Goal: Transaction & Acquisition: Purchase product/service

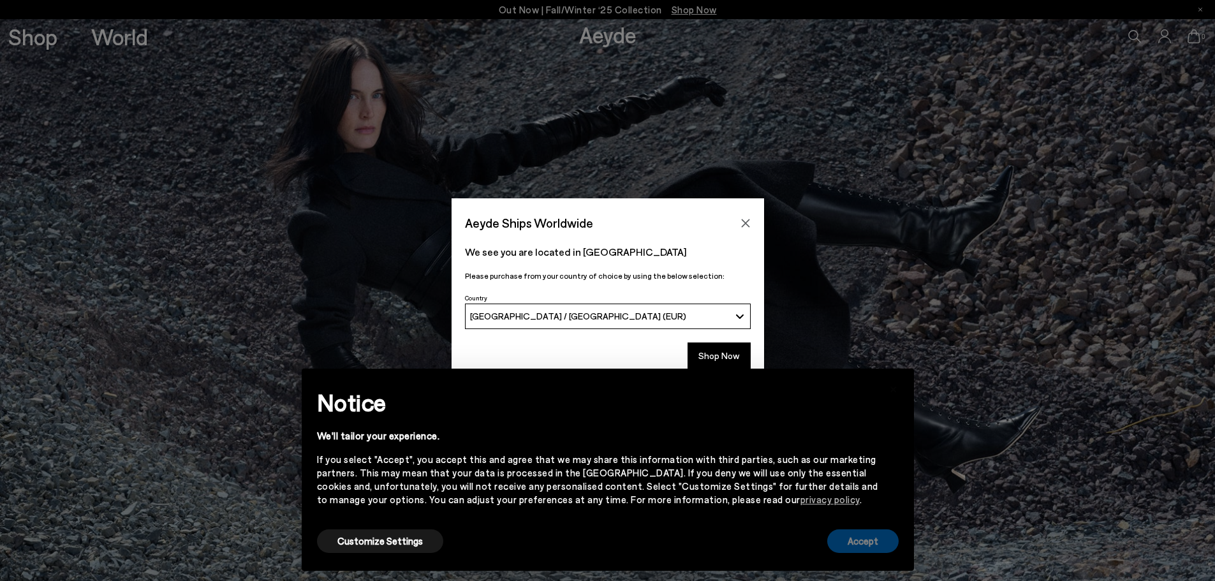
click at [847, 550] on button "Accept" at bounding box center [862, 541] width 71 height 24
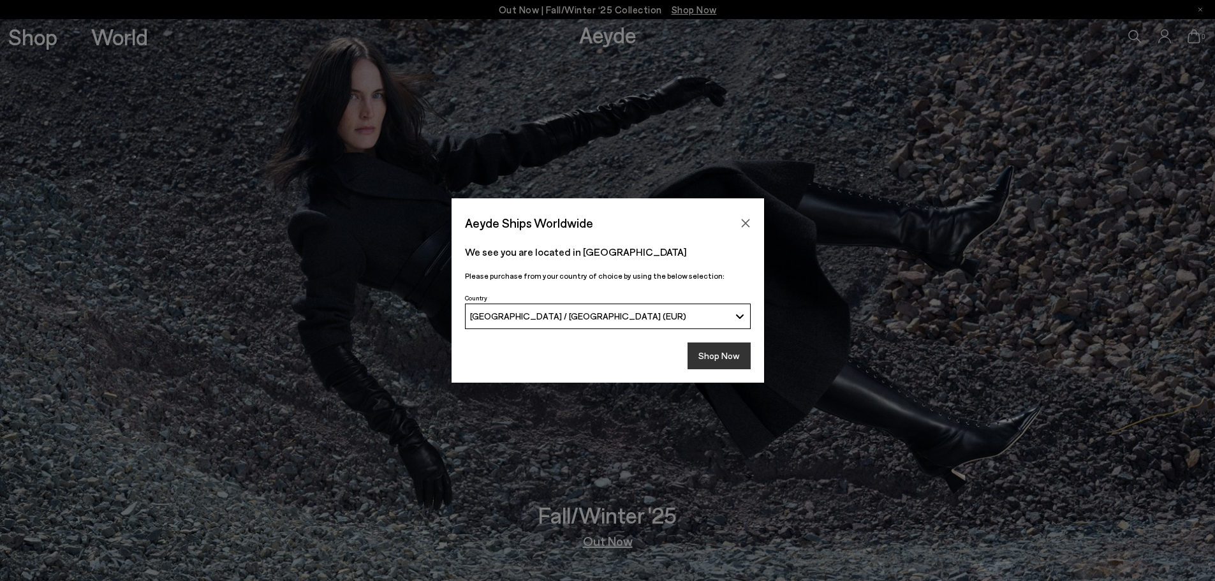
click at [723, 353] on button "Shop Now" at bounding box center [718, 355] width 63 height 27
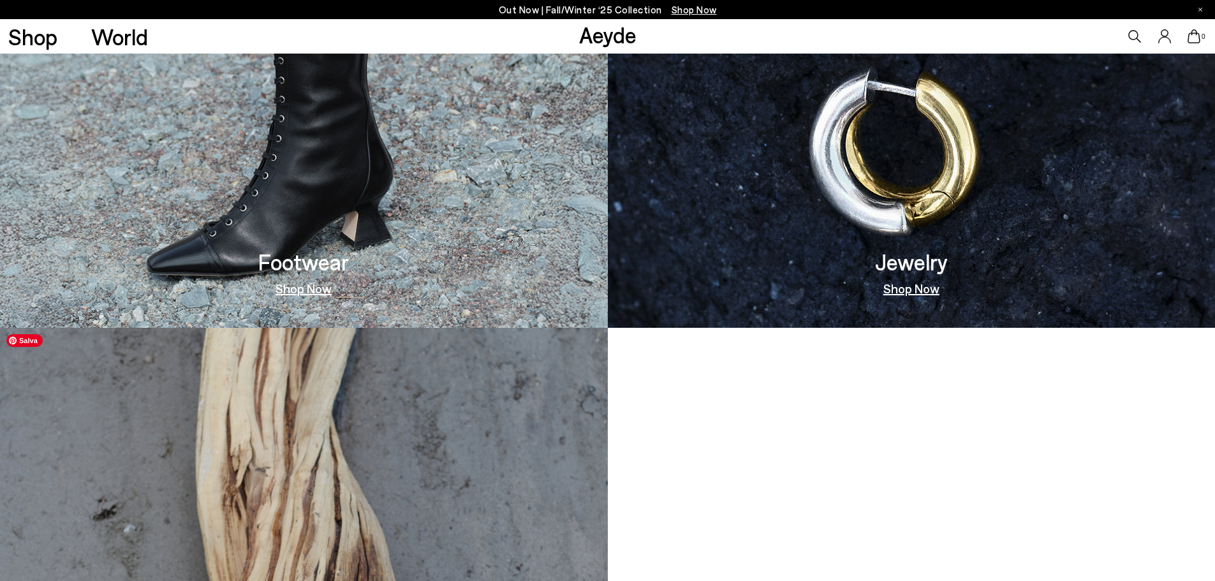
scroll to position [1084, 0]
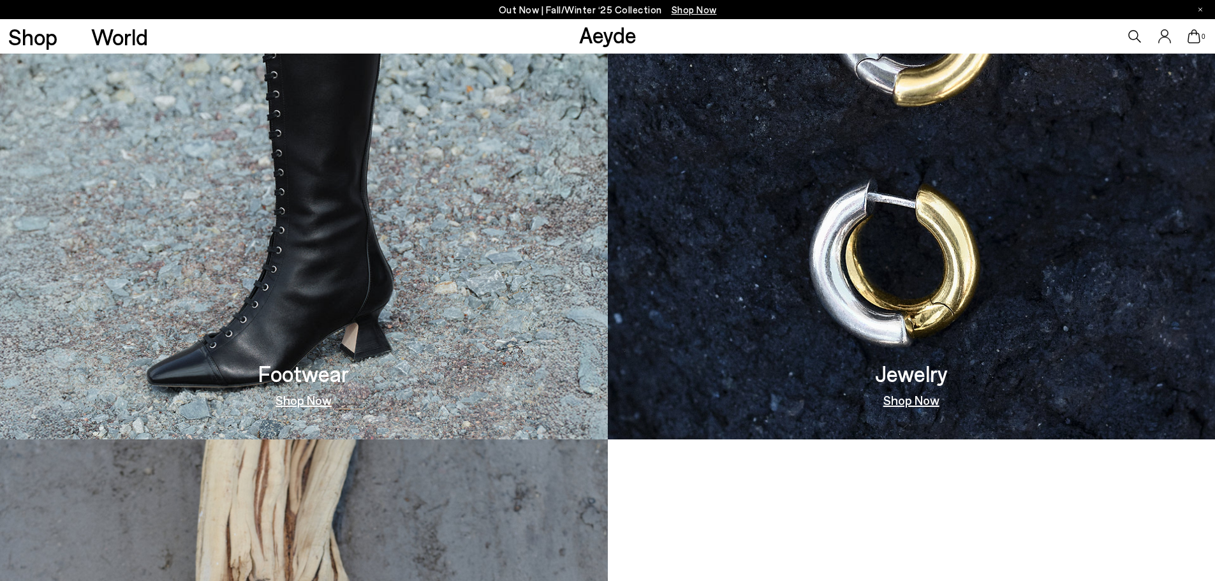
click at [460, 376] on img at bounding box center [304, 159] width 608 height 562
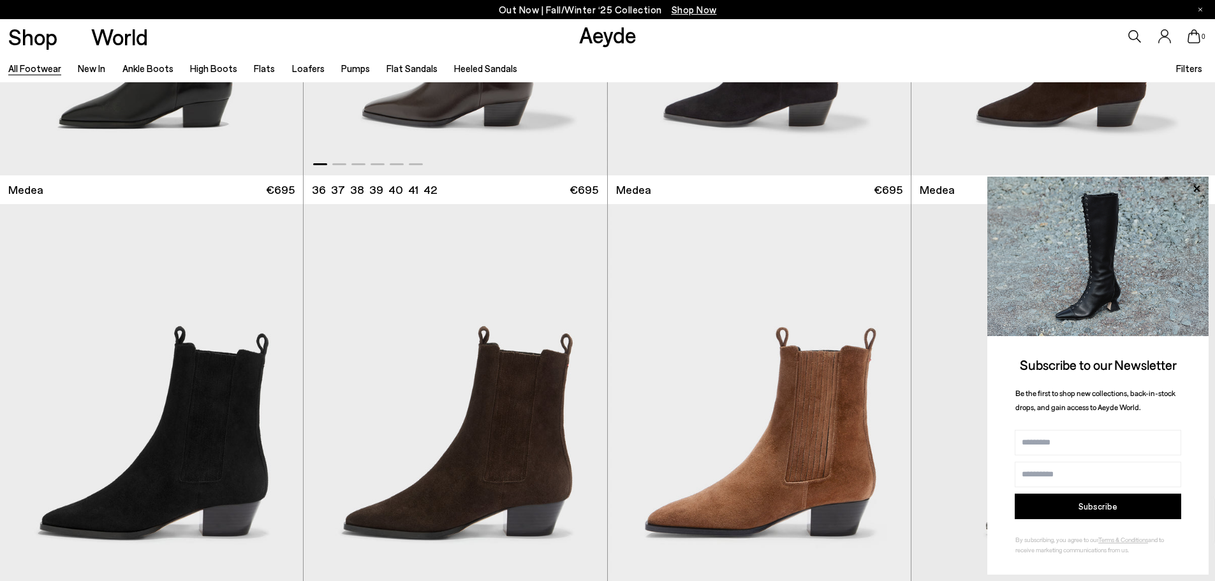
scroll to position [319, 0]
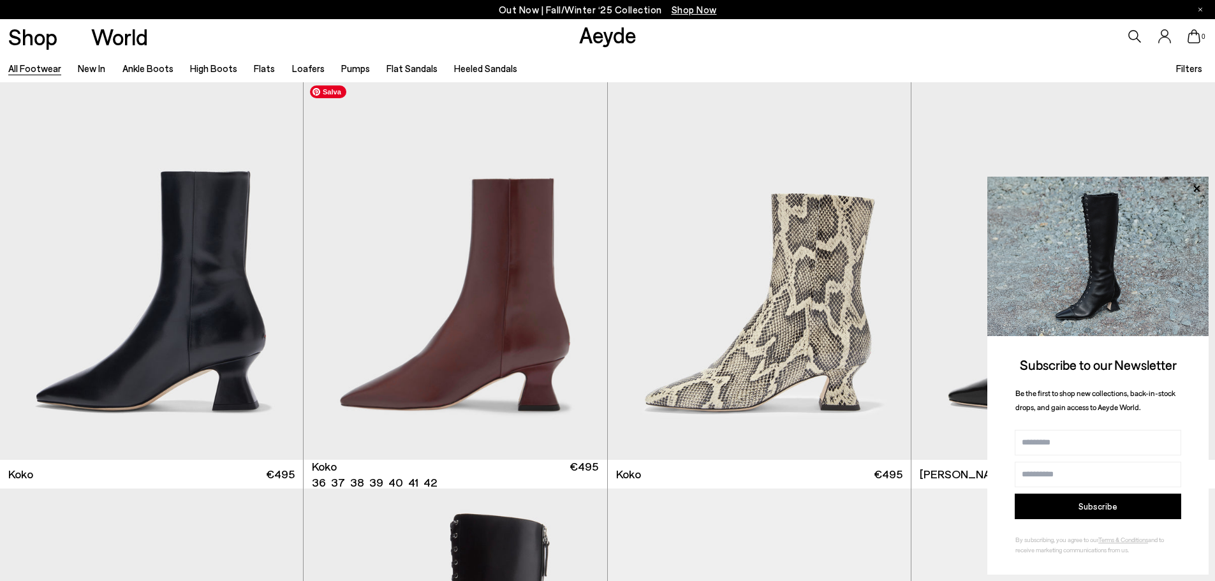
scroll to position [2359, 0]
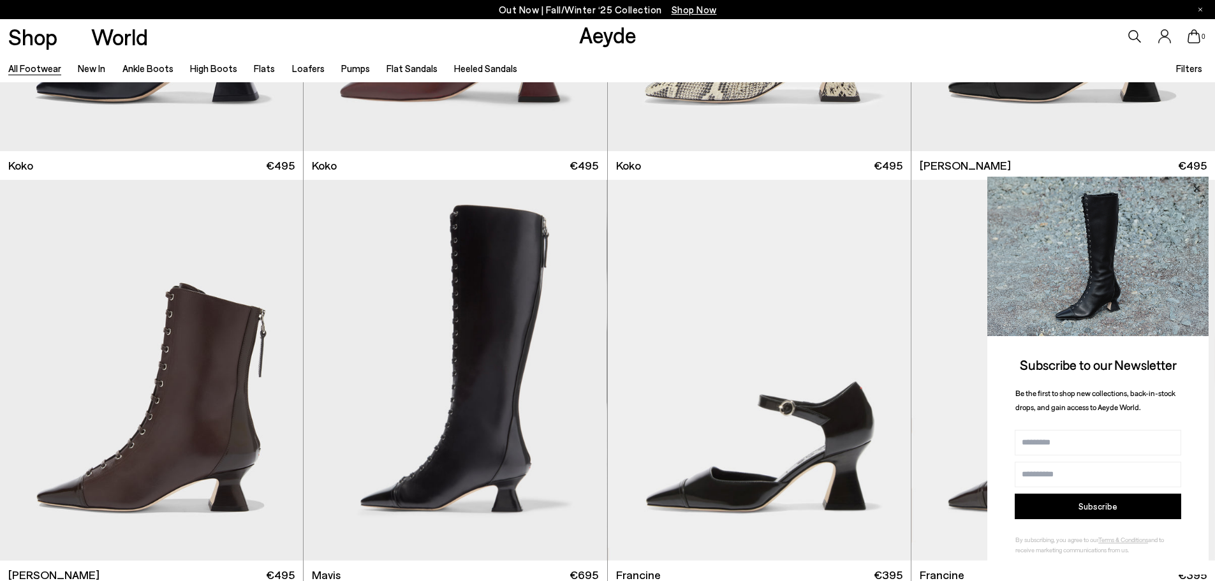
click at [1197, 187] on icon at bounding box center [1196, 188] width 6 height 6
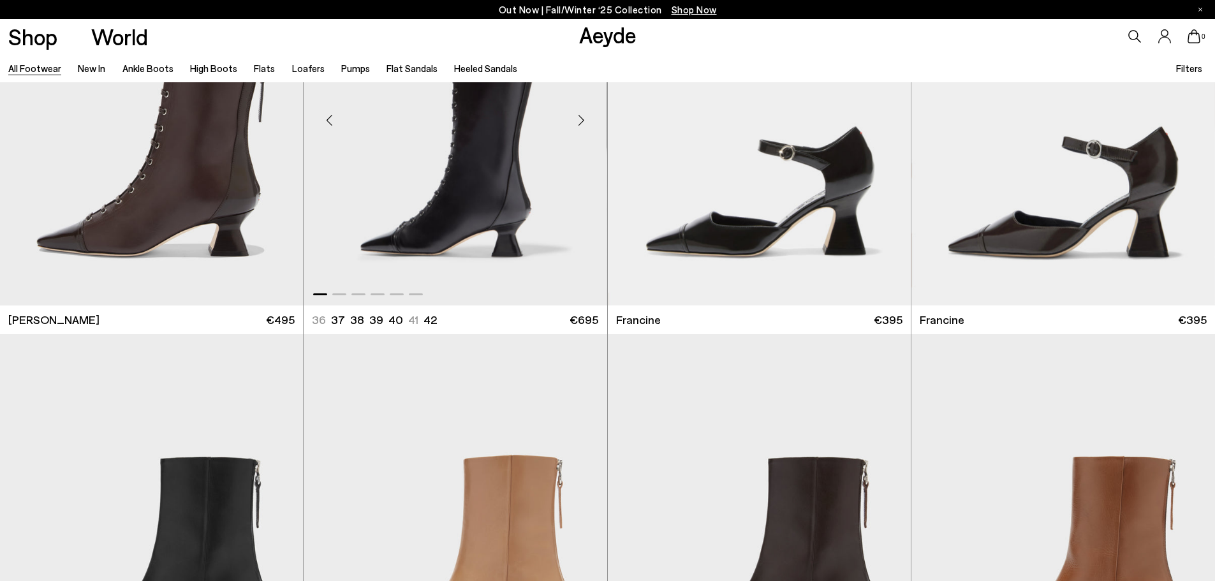
scroll to position [2869, 0]
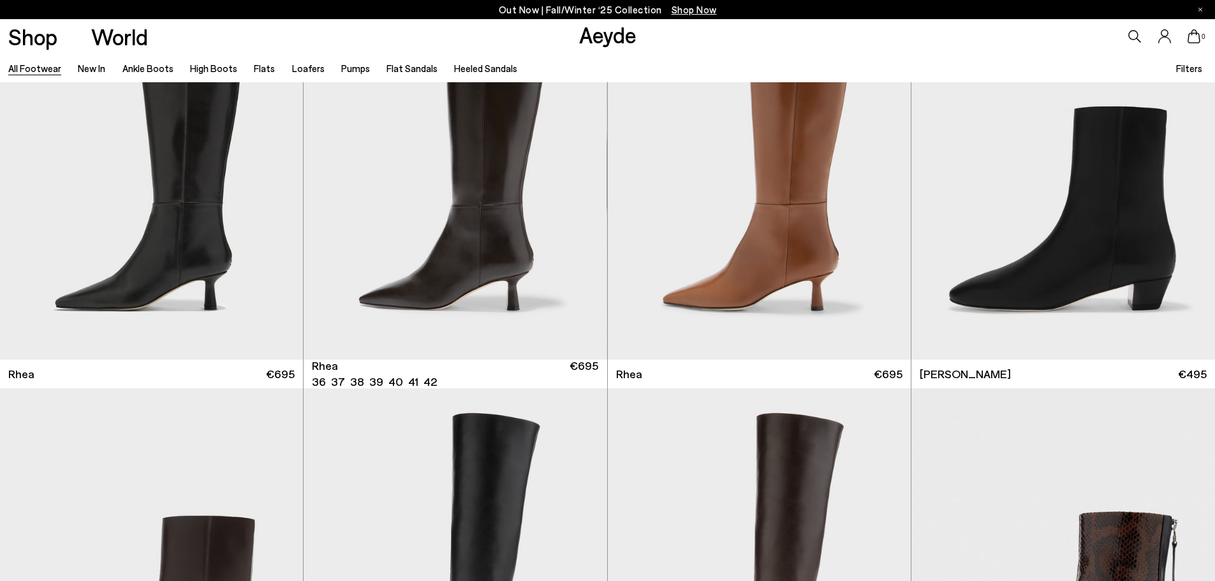
scroll to position [3380, 0]
